Goal: Information Seeking & Learning: Learn about a topic

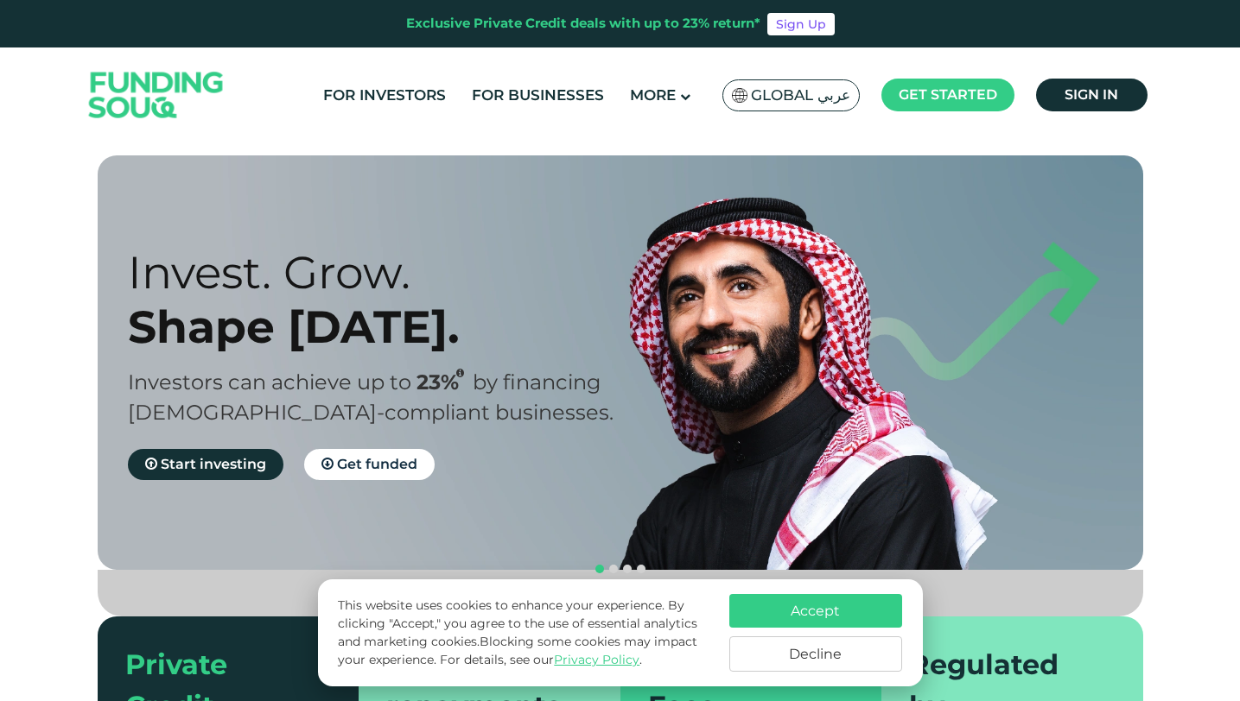
click at [815, 602] on button "Accept" at bounding box center [815, 611] width 173 height 34
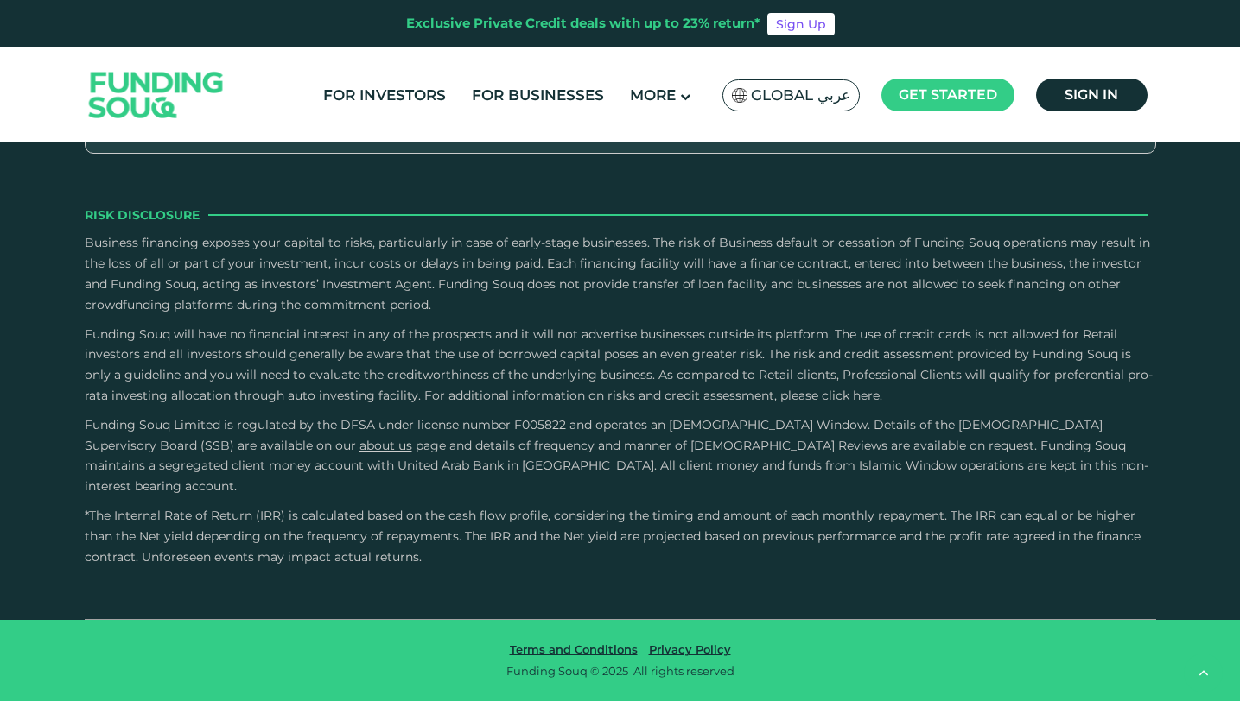
scroll to position [2465, 0]
type tc-range-slider "4"
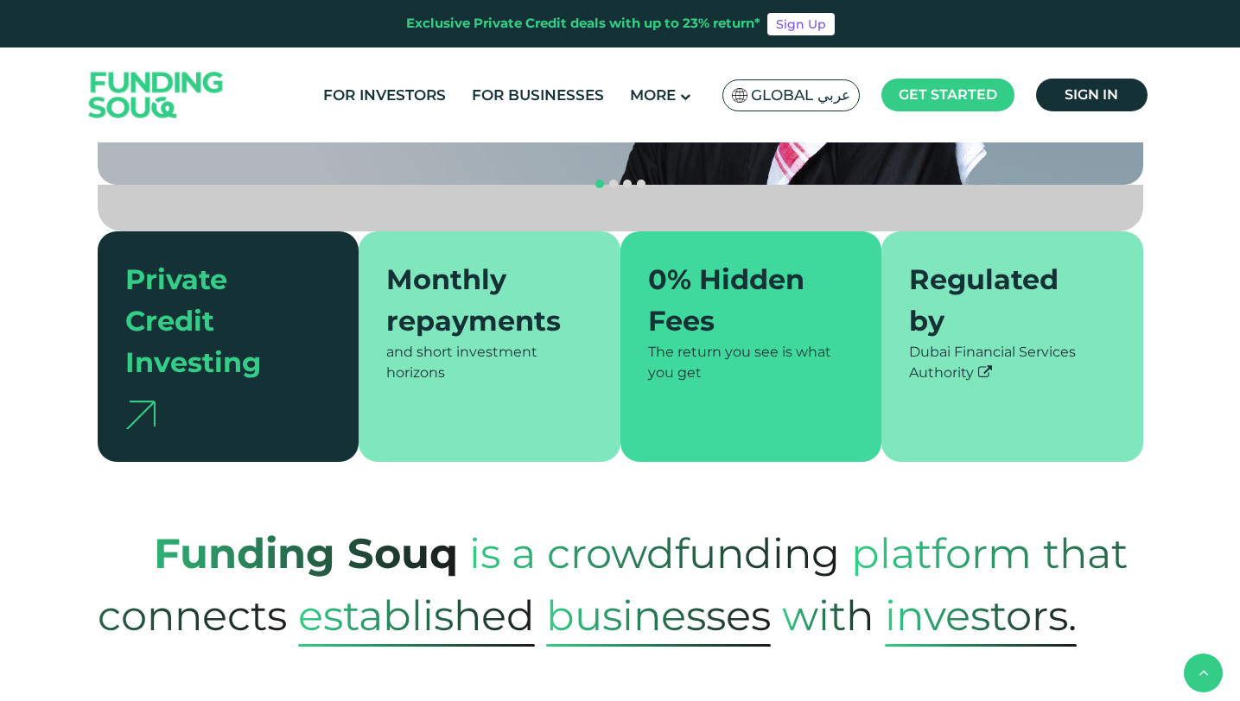
scroll to position [0, 0]
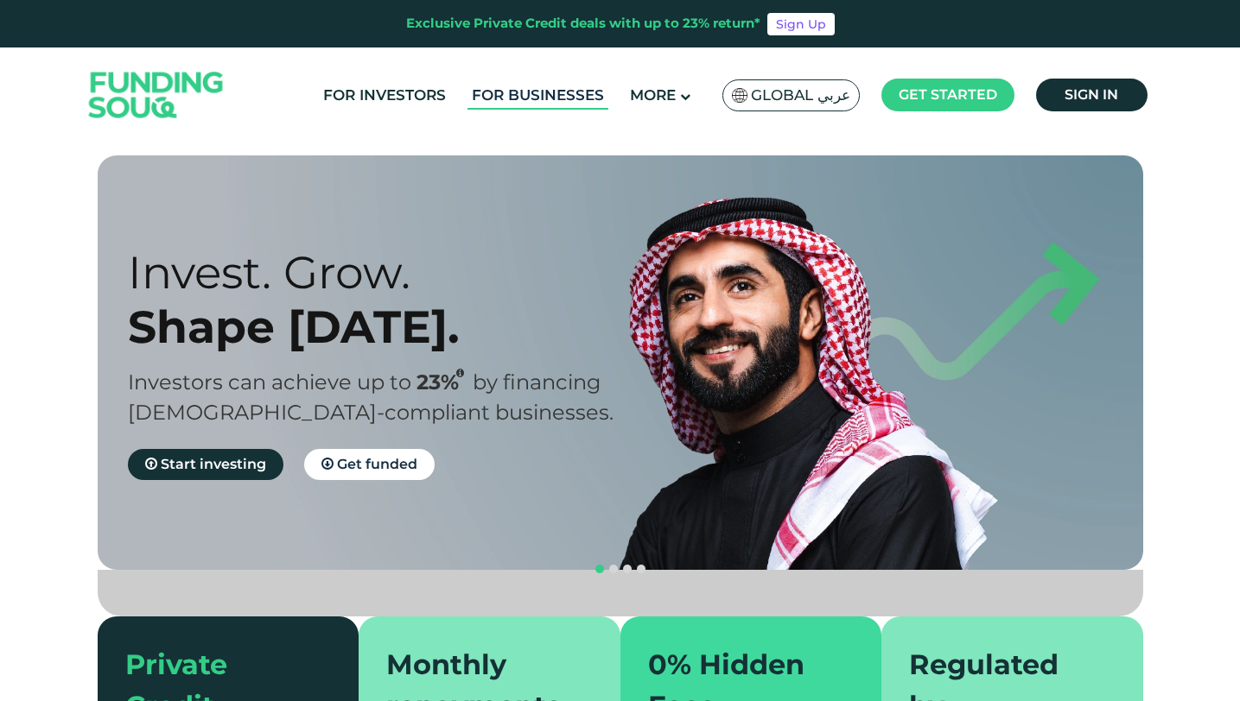
click at [559, 93] on link "For Businesses" at bounding box center [537, 95] width 141 height 29
